Goal: Task Accomplishment & Management: Manage account settings

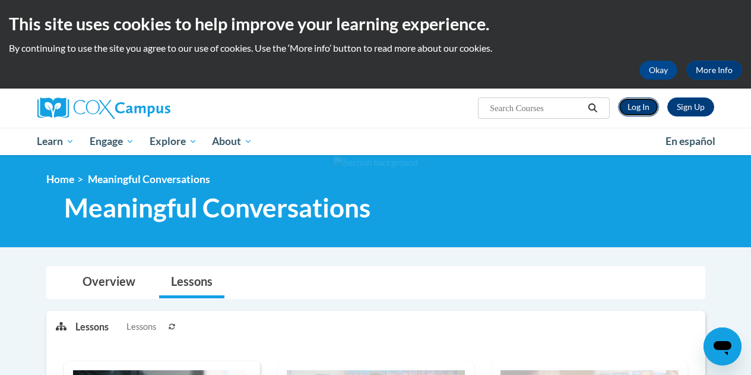
click at [641, 107] on link "Log In" at bounding box center [638, 106] width 41 height 19
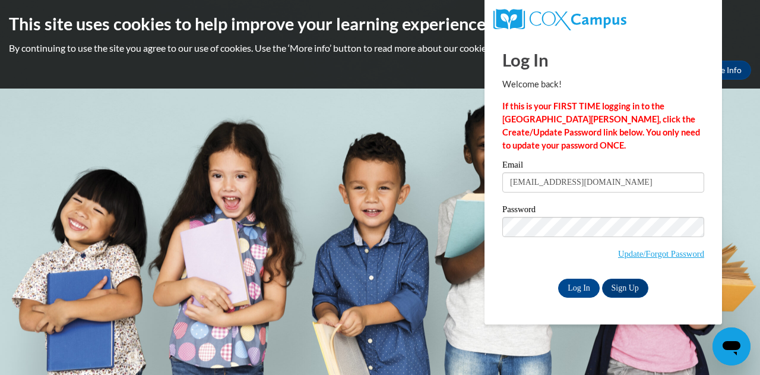
type input "taraknisley5@gmail.com"
click at [588, 287] on input "Log In" at bounding box center [579, 287] width 42 height 19
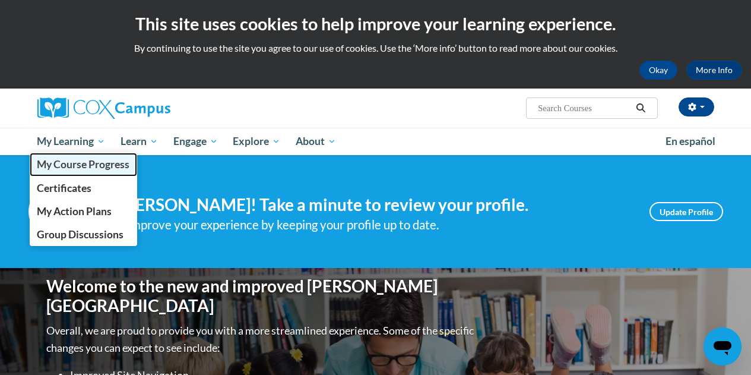
click at [76, 161] on span "My Course Progress" at bounding box center [83, 164] width 93 height 12
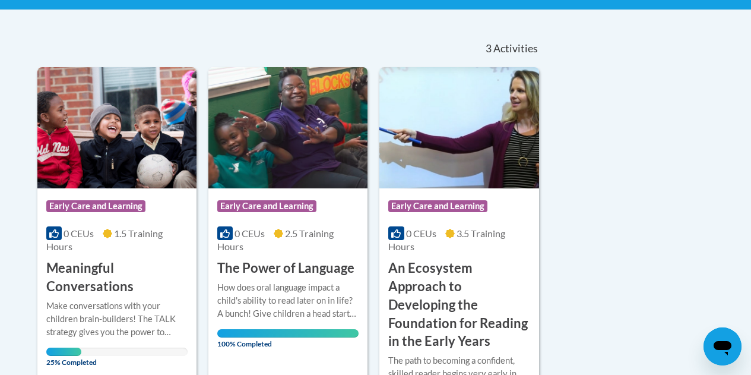
scroll to position [356, 0]
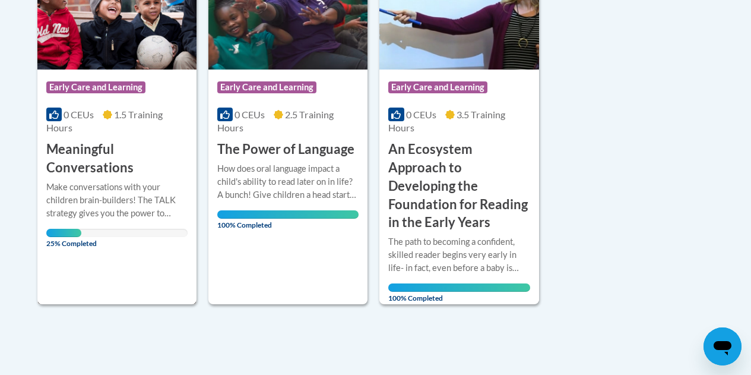
click at [85, 156] on h3 "Meaningful Conversations" at bounding box center [116, 158] width 141 height 37
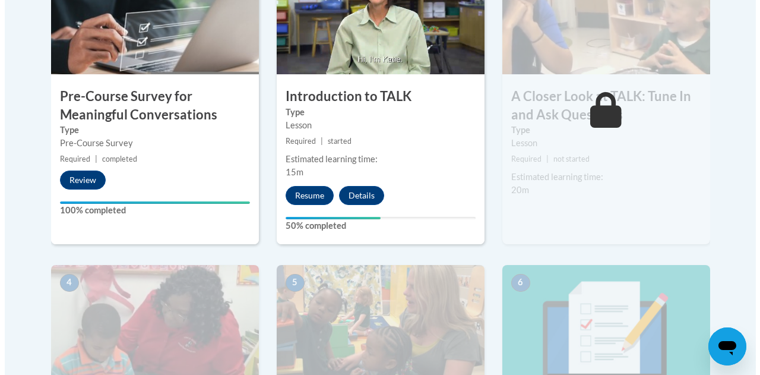
scroll to position [475, 0]
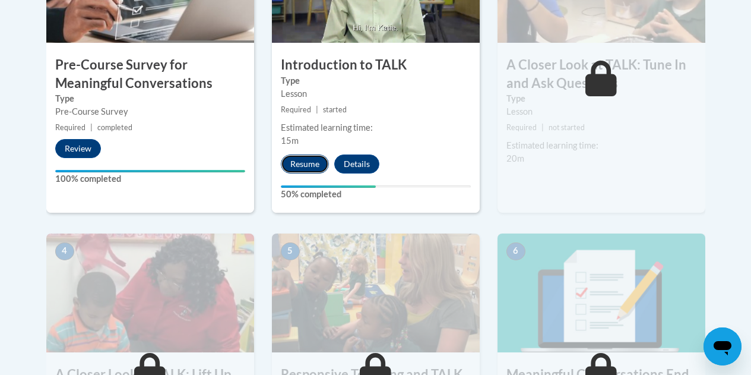
click at [304, 161] on button "Resume" at bounding box center [305, 163] width 48 height 19
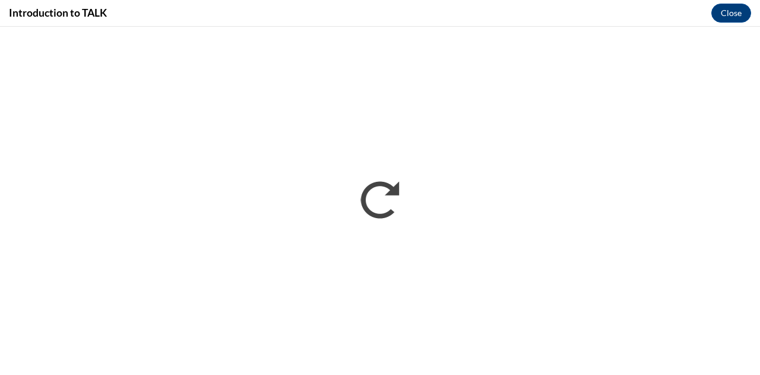
scroll to position [0, 0]
